Goal: Book appointment/travel/reservation

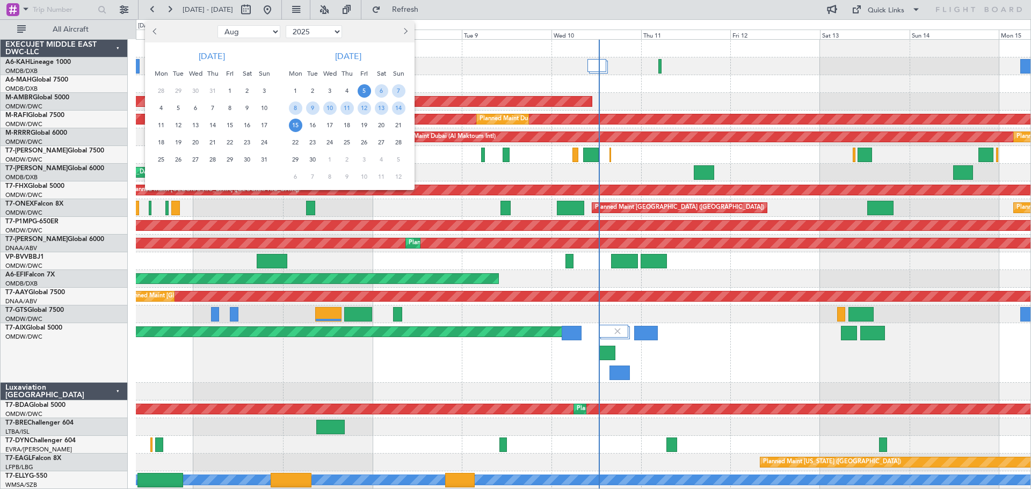
select select "8"
select select "2025"
click at [154, 26] on button "Previous month" at bounding box center [155, 31] width 12 height 17
select select "7"
click at [165, 126] on span "14" at bounding box center [161, 125] width 13 height 13
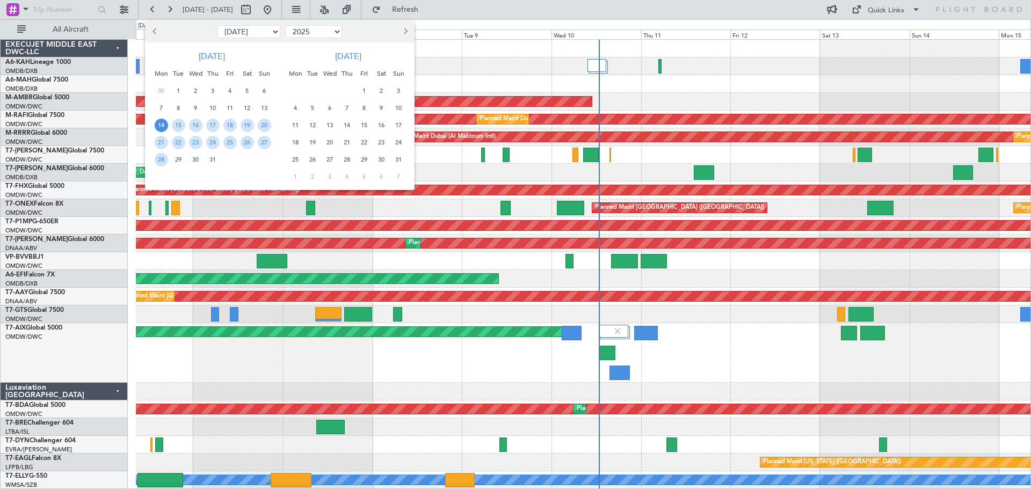
click at [165, 126] on span "14" at bounding box center [161, 125] width 13 height 13
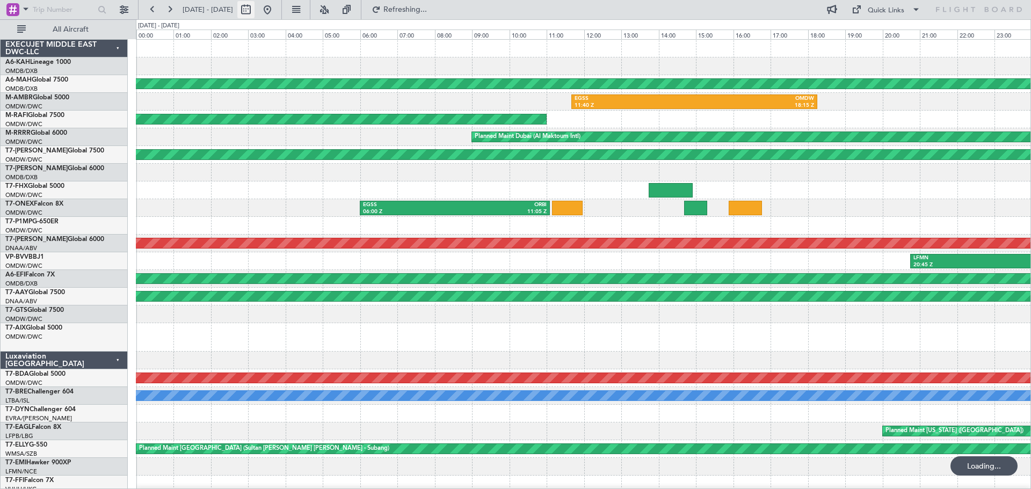
click at [255, 10] on button at bounding box center [245, 9] width 17 height 17
select select "7"
select select "2025"
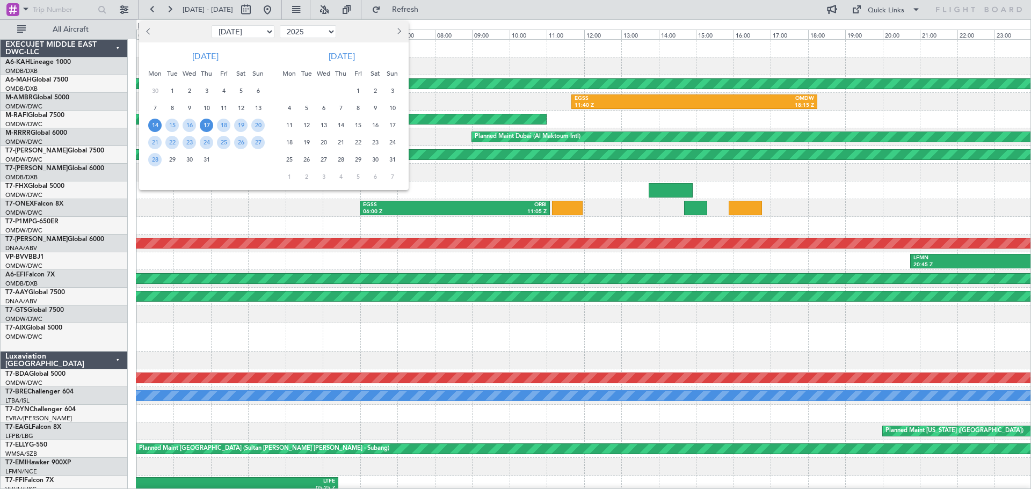
click at [203, 126] on span "17" at bounding box center [206, 125] width 13 height 13
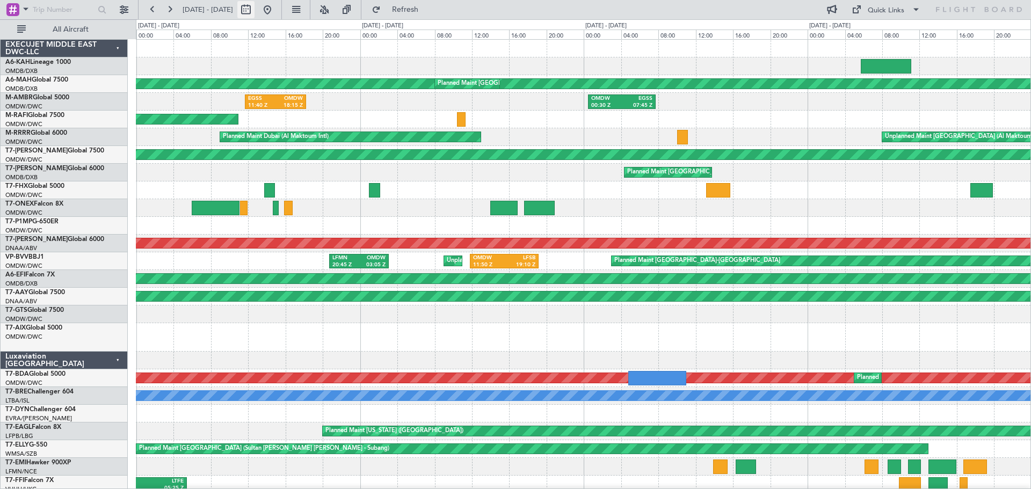
click at [255, 10] on button at bounding box center [245, 9] width 17 height 17
select select "7"
select select "2025"
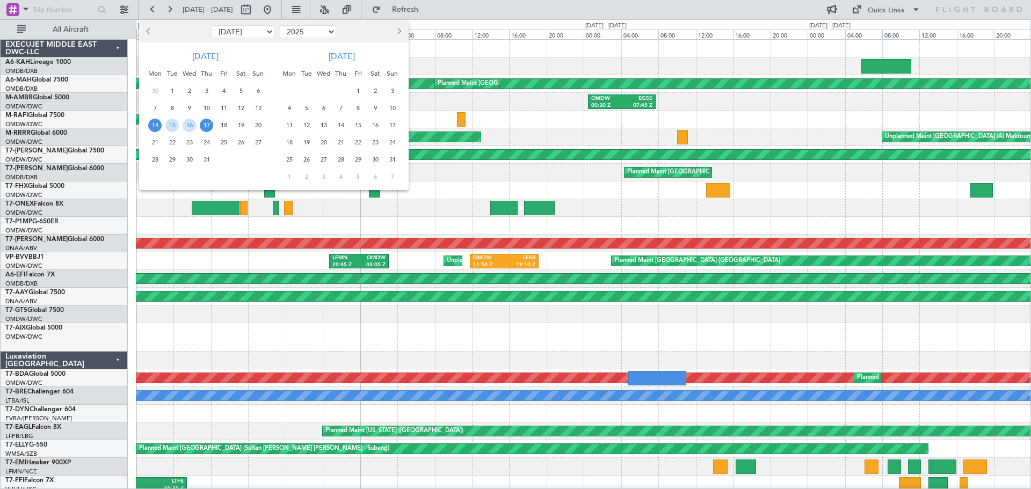
click at [205, 125] on span "17" at bounding box center [206, 125] width 13 height 13
click at [355, 87] on span "1" at bounding box center [357, 90] width 13 height 13
click at [206, 129] on span "17" at bounding box center [206, 125] width 13 height 13
click at [205, 159] on span "31" at bounding box center [206, 159] width 13 height 13
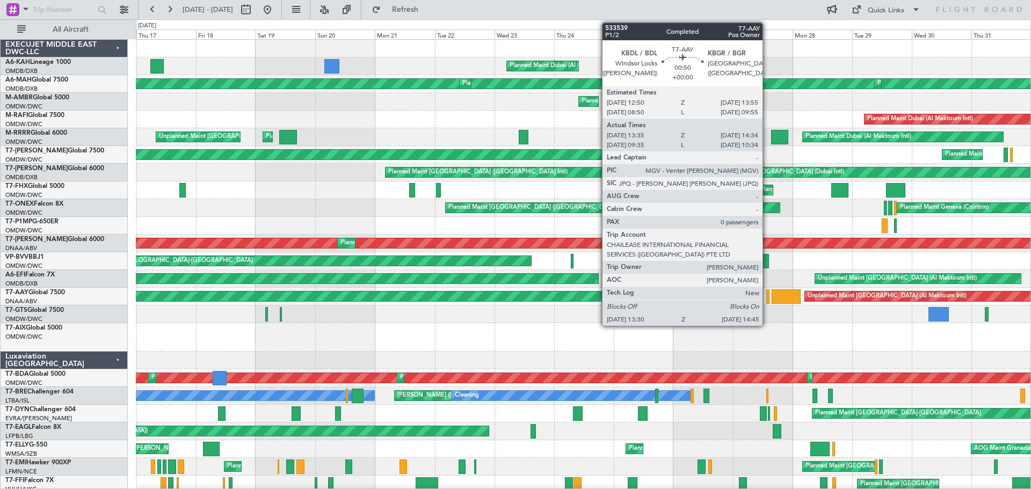
click at [768, 296] on div at bounding box center [767, 297] width 3 height 15
